Goal: Information Seeking & Learning: Learn about a topic

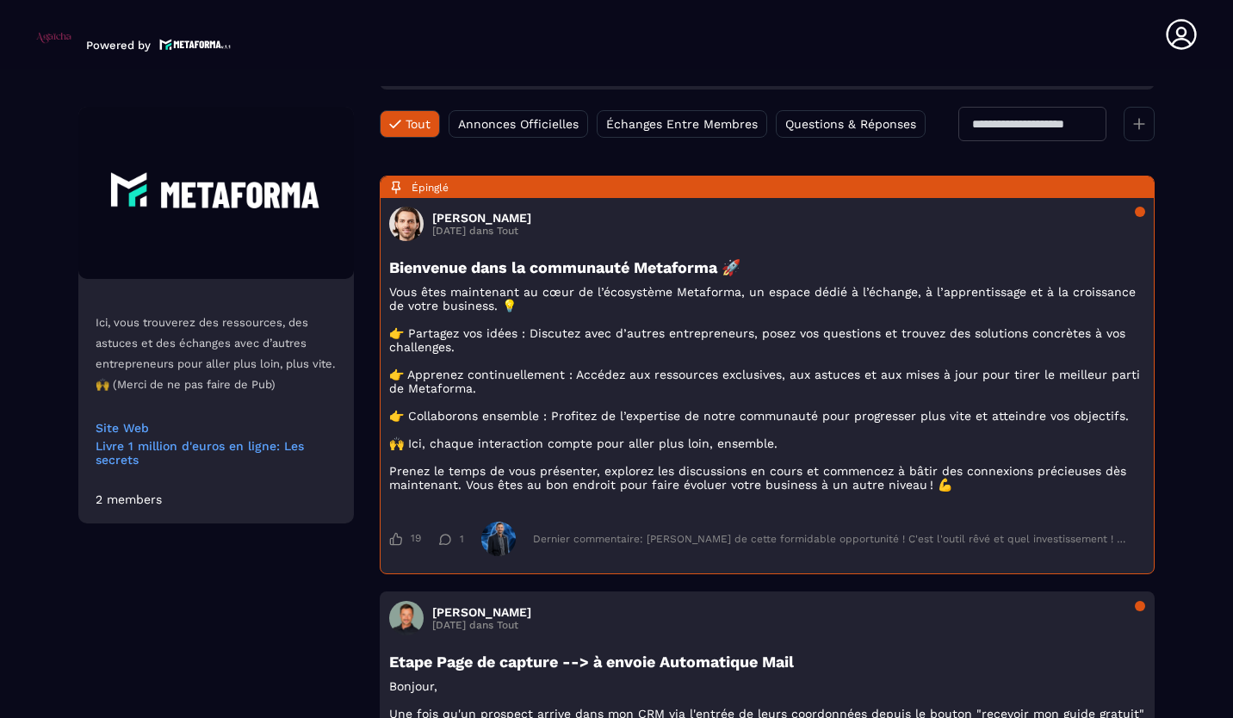
scroll to position [186, 0]
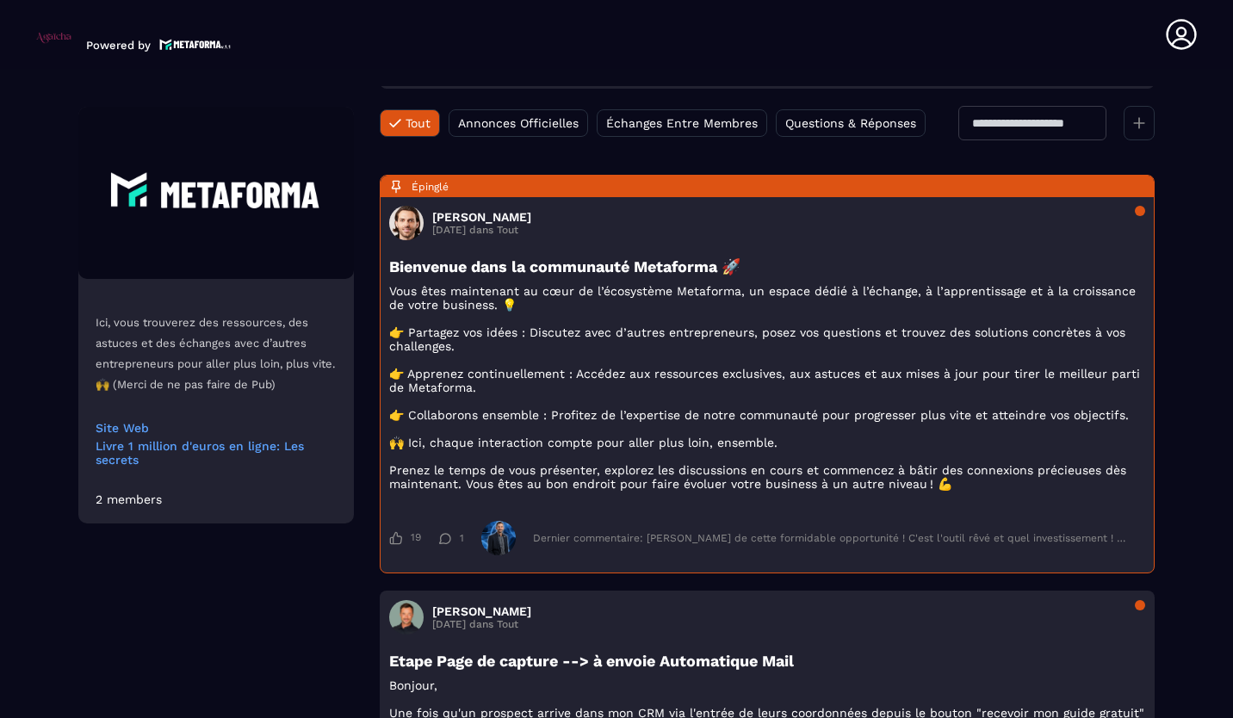
click at [538, 123] on span "Annonces Officielles" at bounding box center [518, 123] width 121 height 14
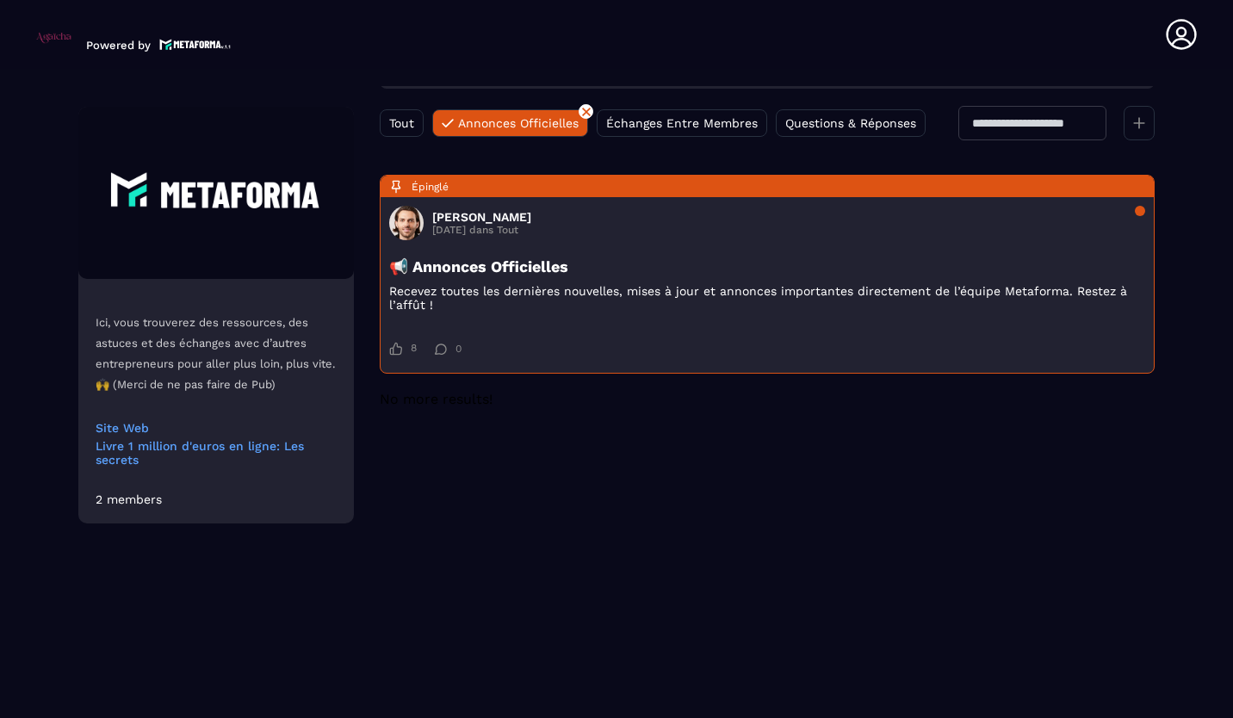
click at [412, 122] on span "Tout" at bounding box center [401, 123] width 25 height 14
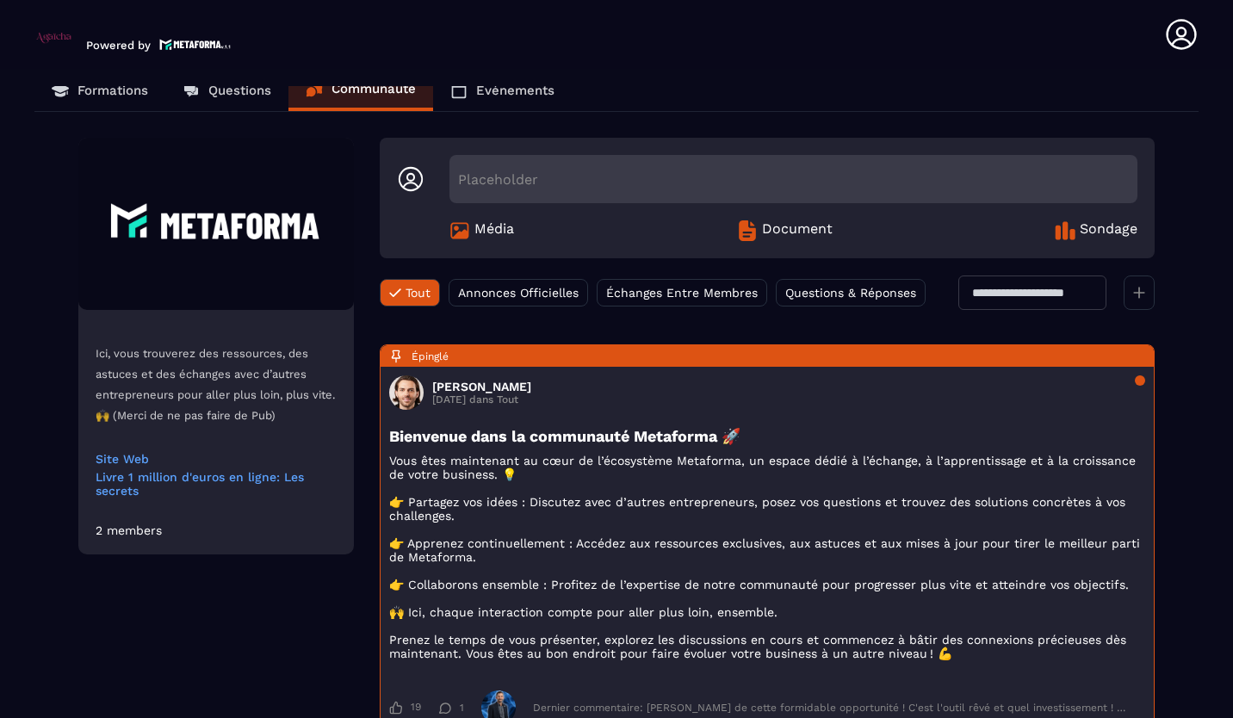
scroll to position [0, 0]
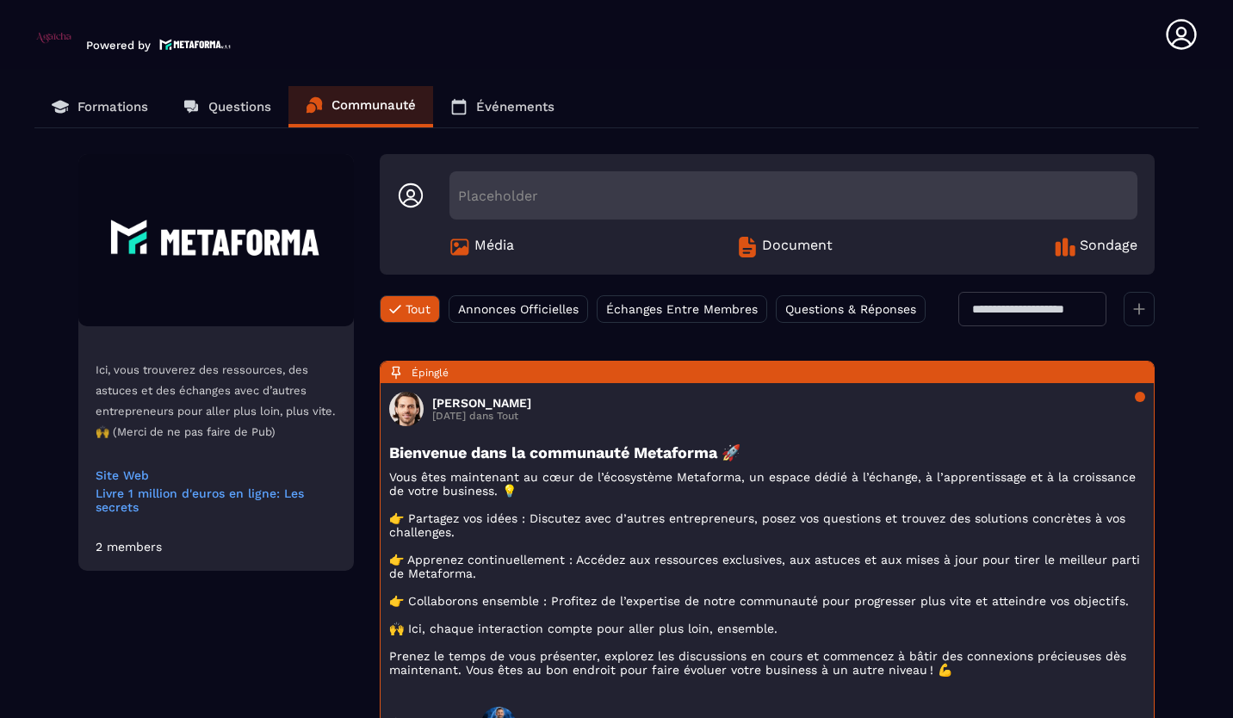
click at [113, 125] on link "Formations" at bounding box center [99, 106] width 131 height 41
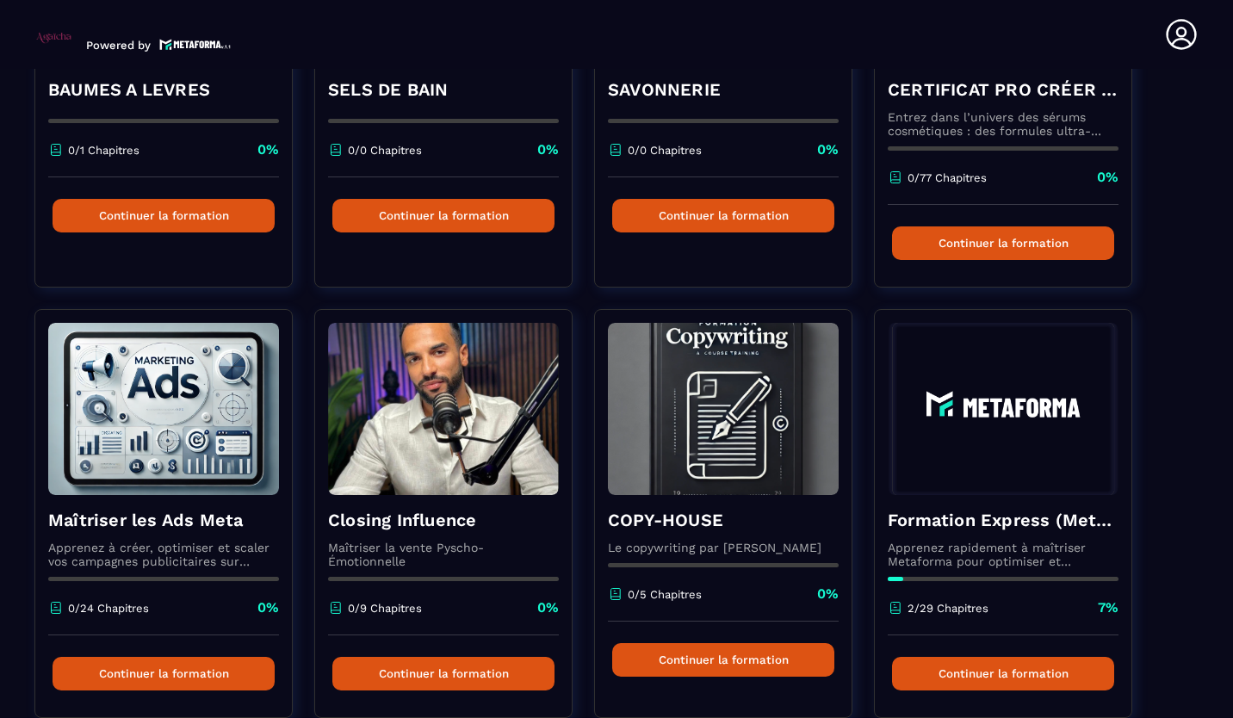
scroll to position [763, 0]
click at [969, 678] on button "Continuer la formation" at bounding box center [1003, 674] width 222 height 34
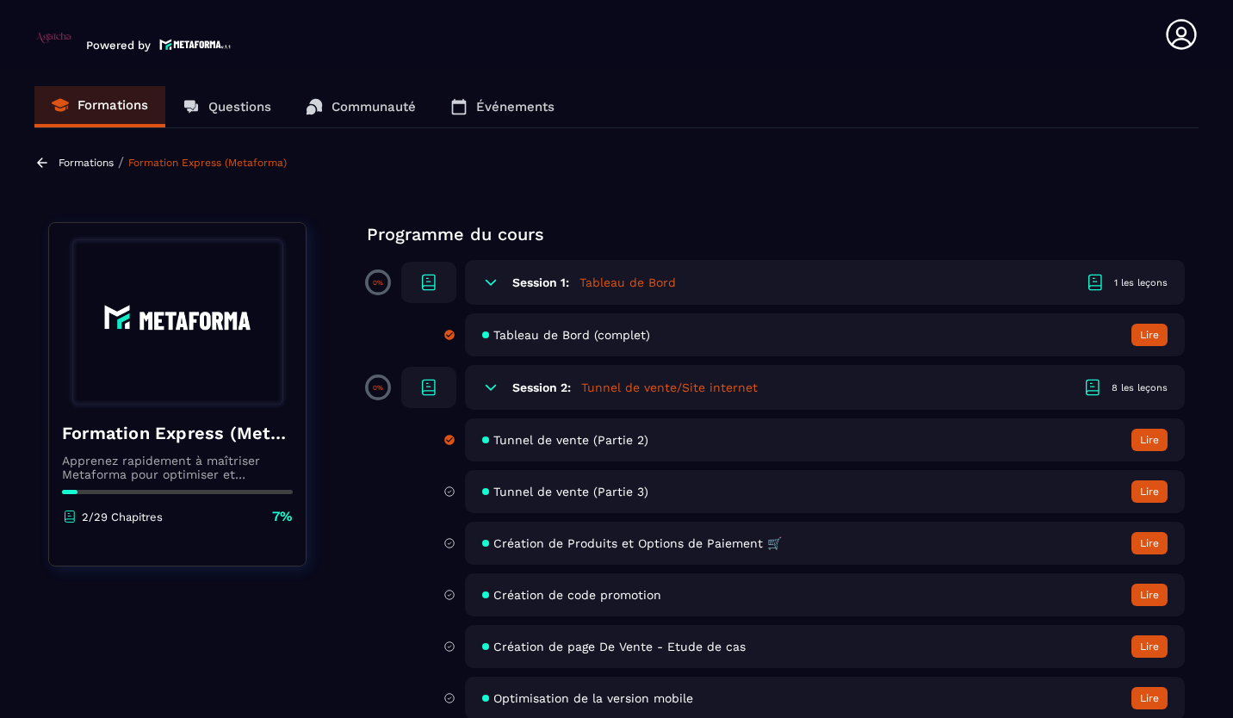
click at [653, 398] on div "Session 2: Tunnel de vente/Site internet 8 les leçons" at bounding box center [825, 387] width 720 height 45
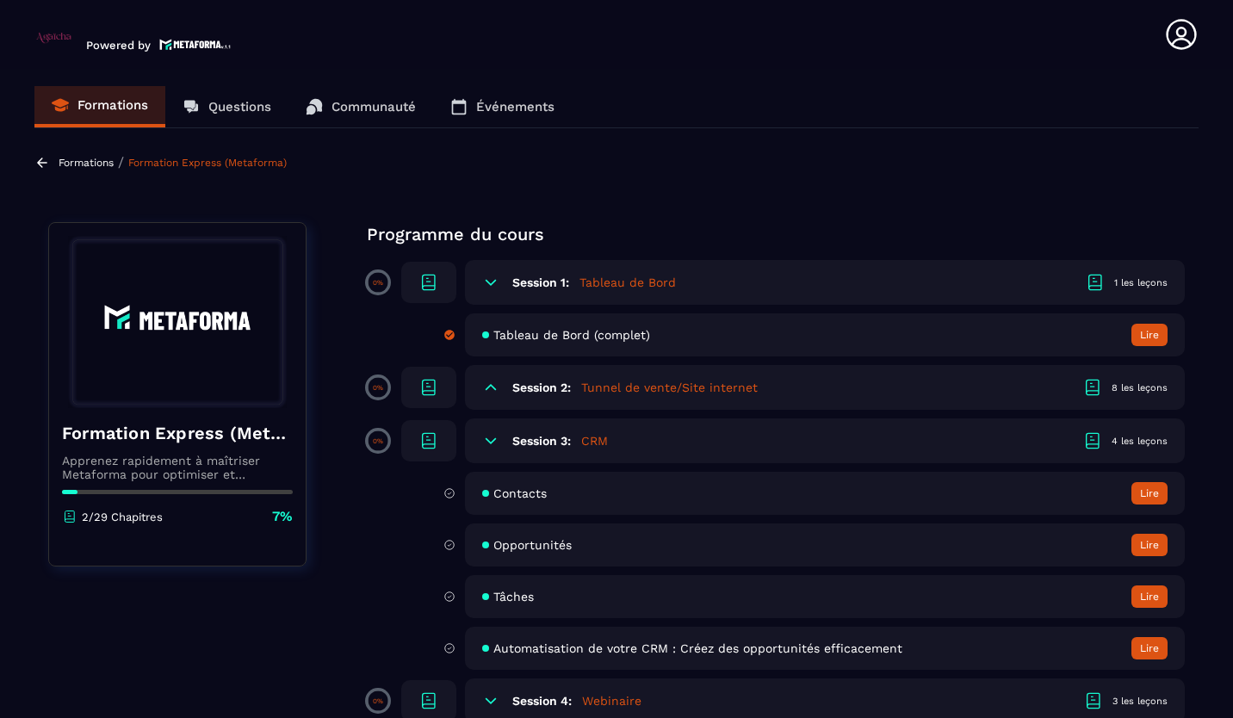
click at [1133, 375] on div "Session 2: Tunnel de vente/Site internet 8 les leçons" at bounding box center [825, 387] width 720 height 45
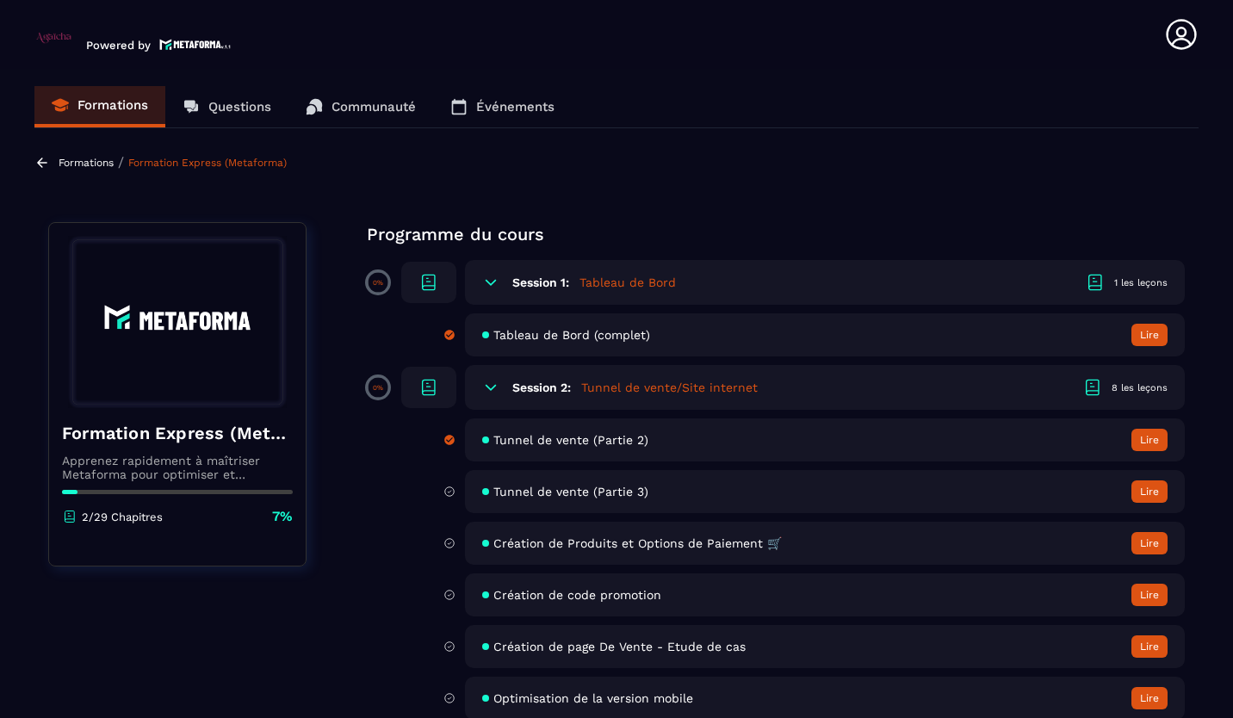
click at [786, 399] on div "Session 2: Tunnel de vente/Site internet 8 les leçons" at bounding box center [825, 387] width 720 height 45
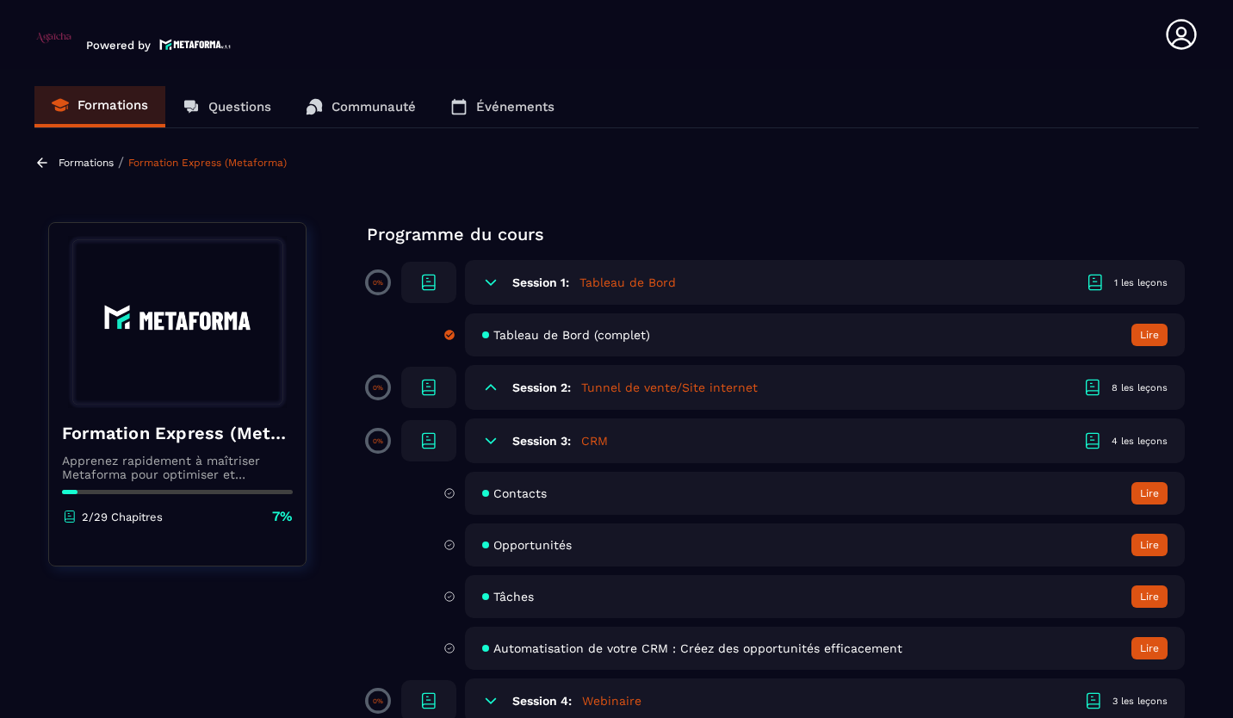
click at [798, 387] on div "Session 2: Tunnel de vente/Site internet 8 les leçons" at bounding box center [825, 387] width 720 height 45
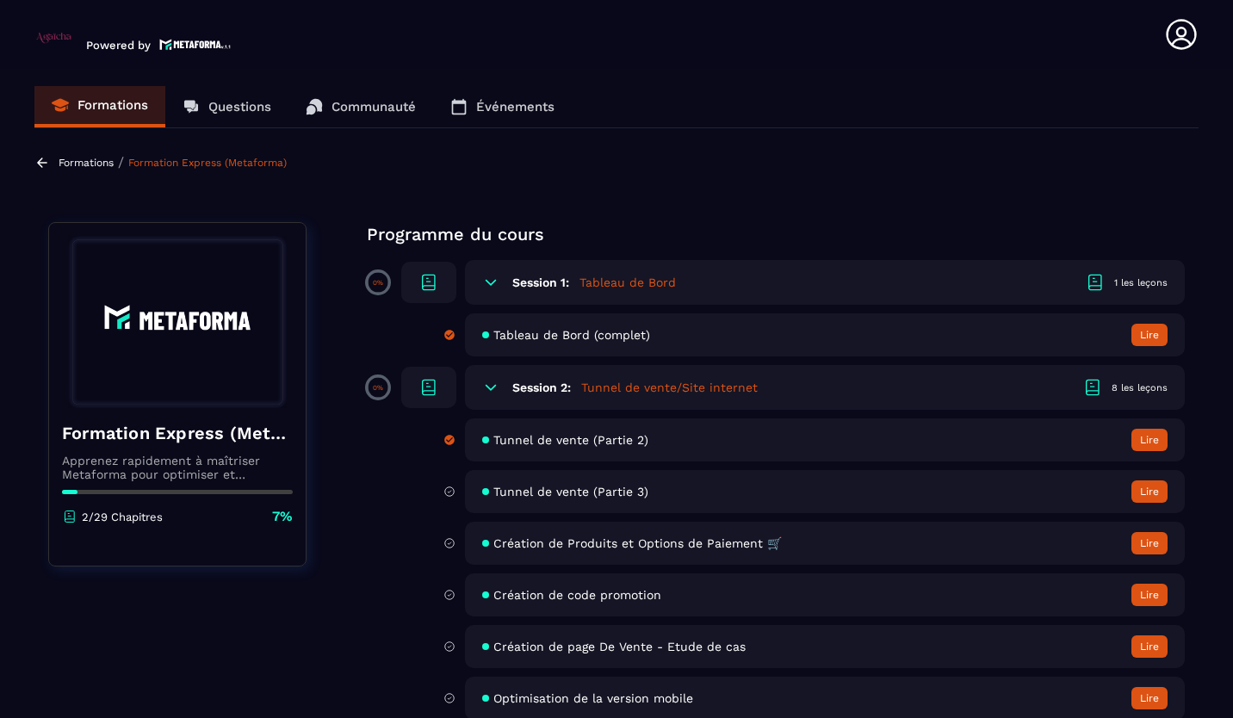
click at [1149, 440] on button "Lire" at bounding box center [1149, 440] width 36 height 22
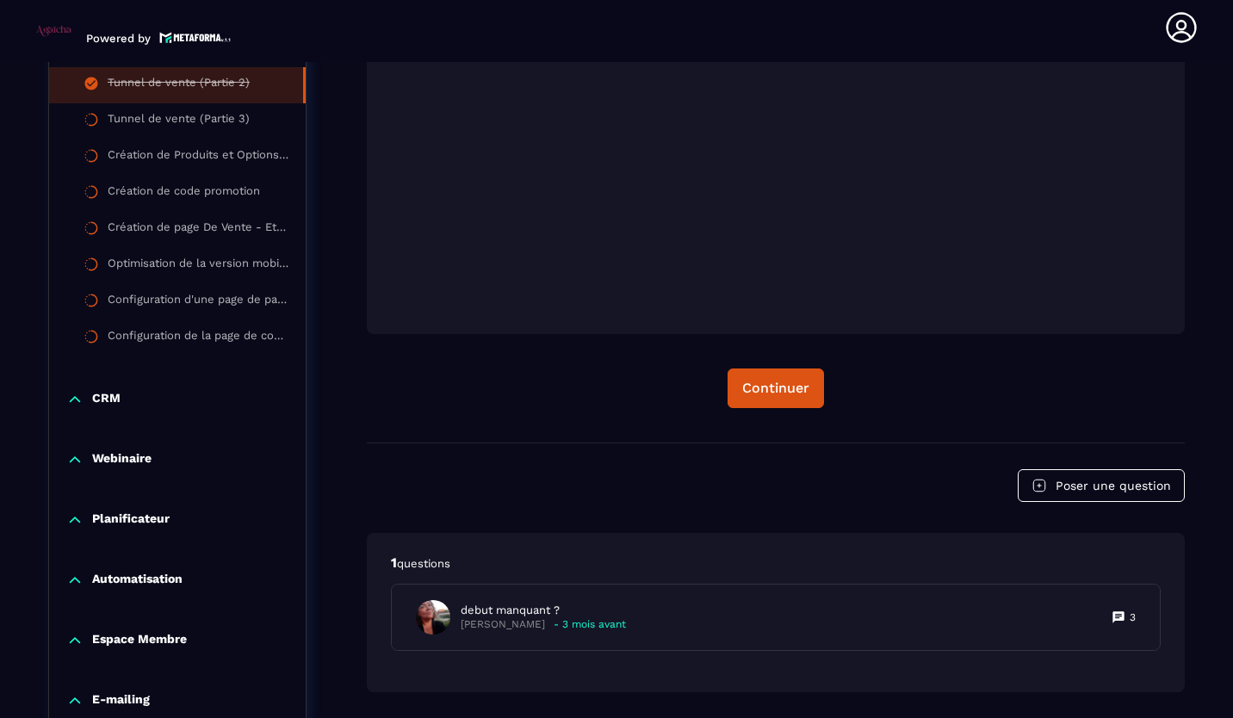
scroll to position [591, 0]
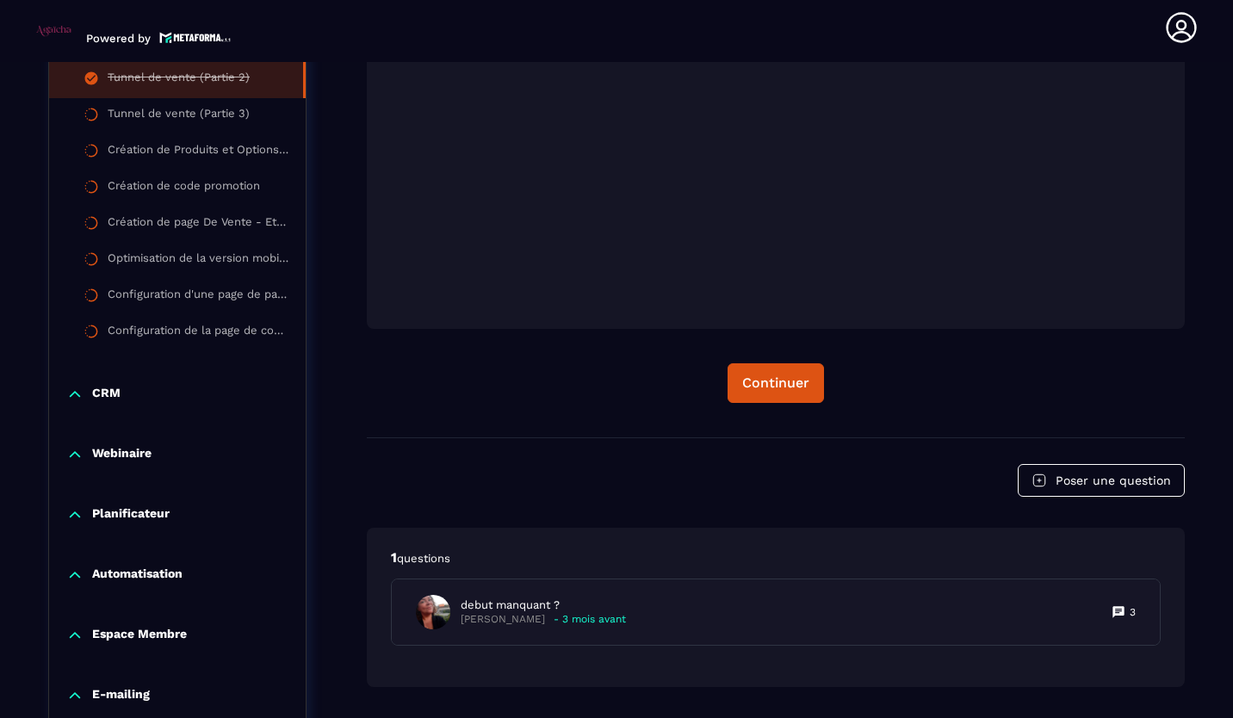
click at [108, 395] on p "CRM" at bounding box center [106, 394] width 28 height 17
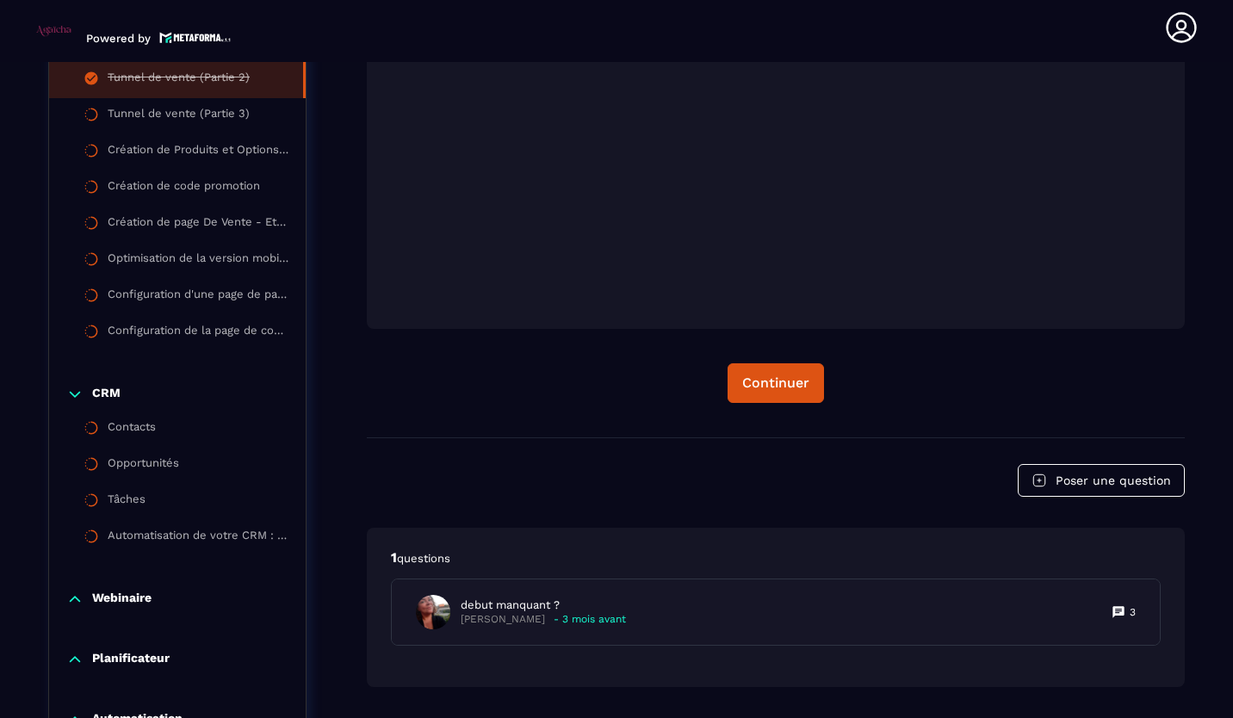
click at [122, 421] on div "Contacts" at bounding box center [132, 429] width 48 height 19
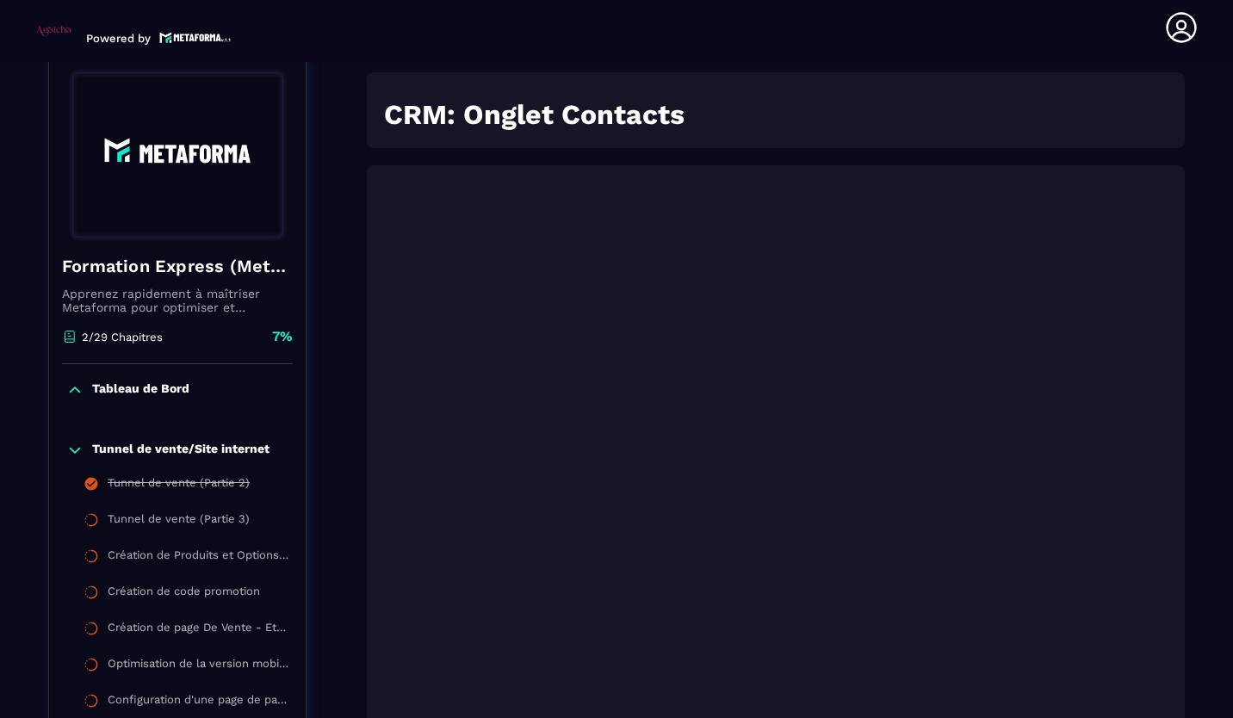
scroll to position [179, 0]
